Goal: Task Accomplishment & Management: Manage account settings

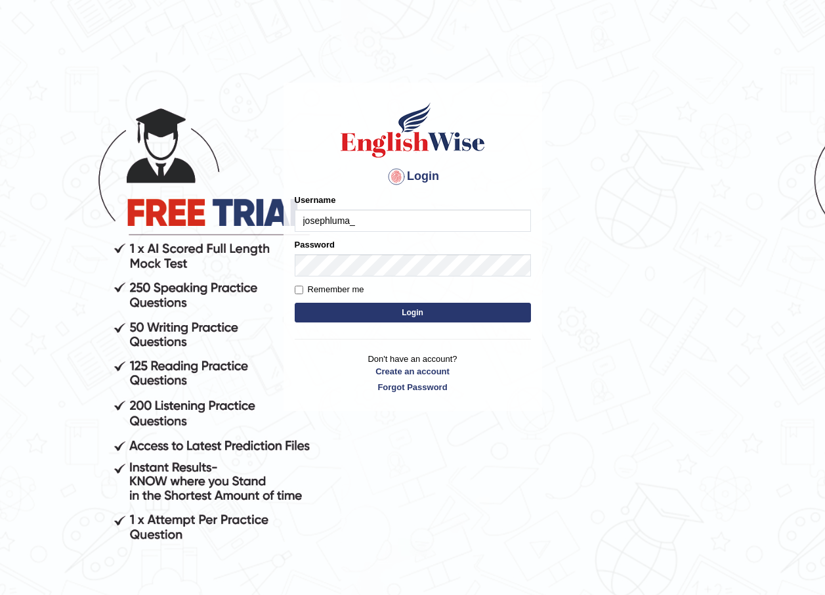
type input "josephluma_"
click at [299, 285] on label "Remember me" at bounding box center [330, 289] width 70 height 13
click at [299, 286] on input "Remember me" at bounding box center [299, 290] width 9 height 9
checkbox input "true"
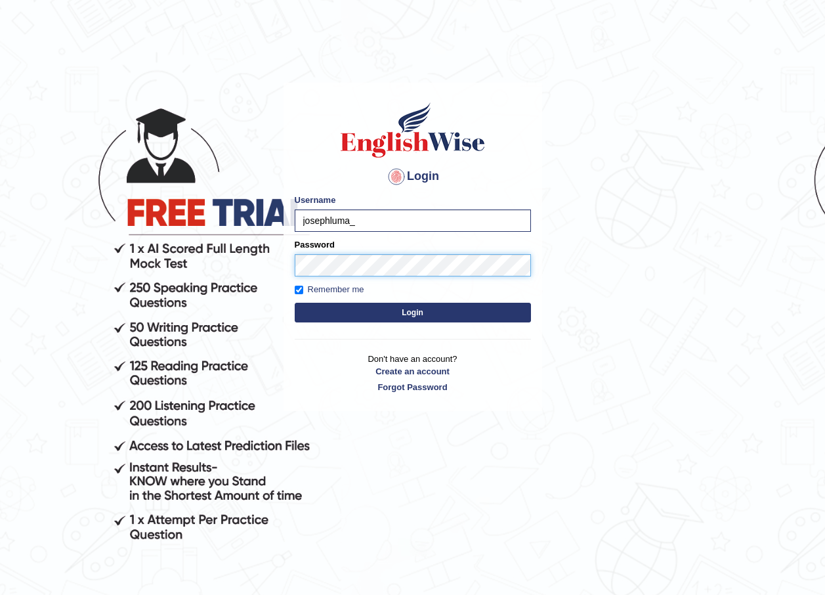
click at [295, 303] on button "Login" at bounding box center [413, 313] width 236 height 20
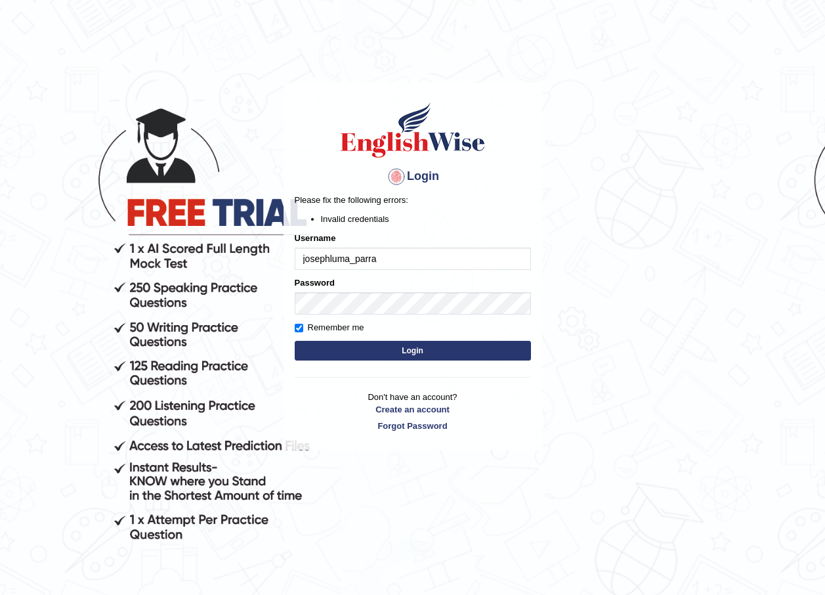
type input "josephluma_parramatta"
click at [395, 353] on button "Login" at bounding box center [413, 351] width 236 height 20
click at [373, 353] on button "Login" at bounding box center [413, 351] width 236 height 20
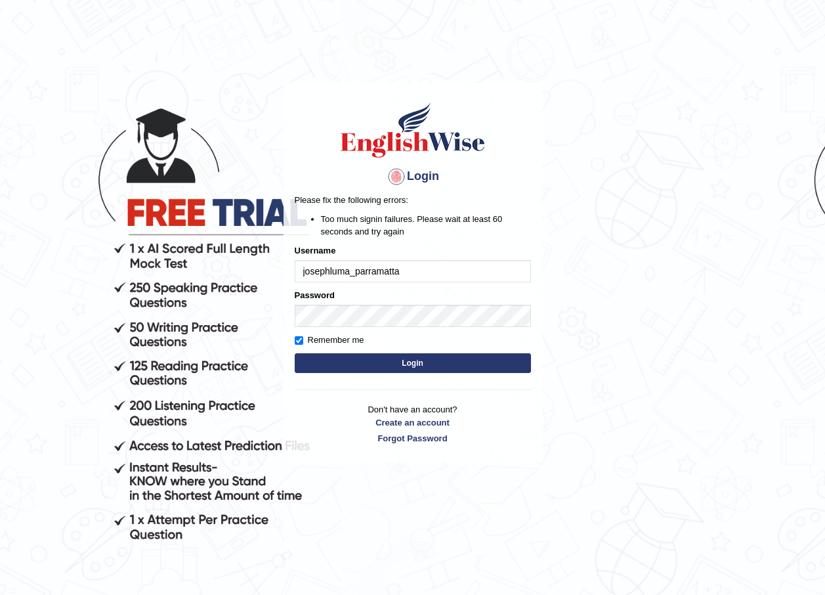
click at [478, 335] on div "Remember me" at bounding box center [413, 339] width 236 height 13
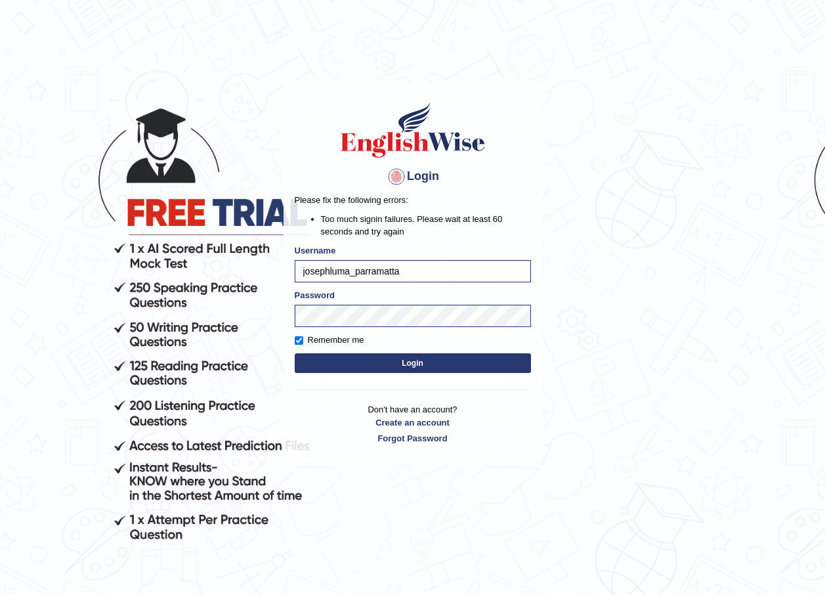
click at [371, 363] on button "Login" at bounding box center [413, 363] width 236 height 20
click at [295, 353] on button "Login" at bounding box center [413, 363] width 236 height 20
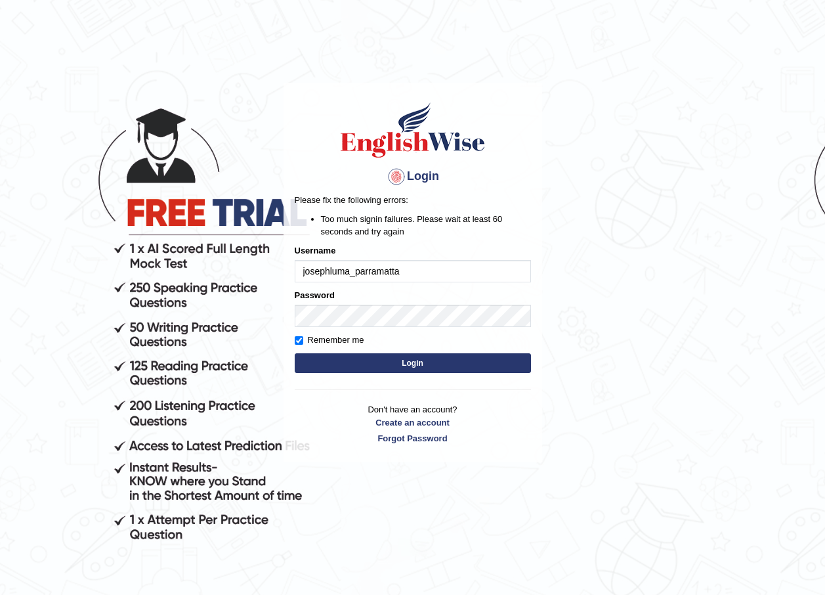
click at [353, 367] on button "Login" at bounding box center [413, 363] width 236 height 20
